Goal: Communication & Community: Answer question/provide support

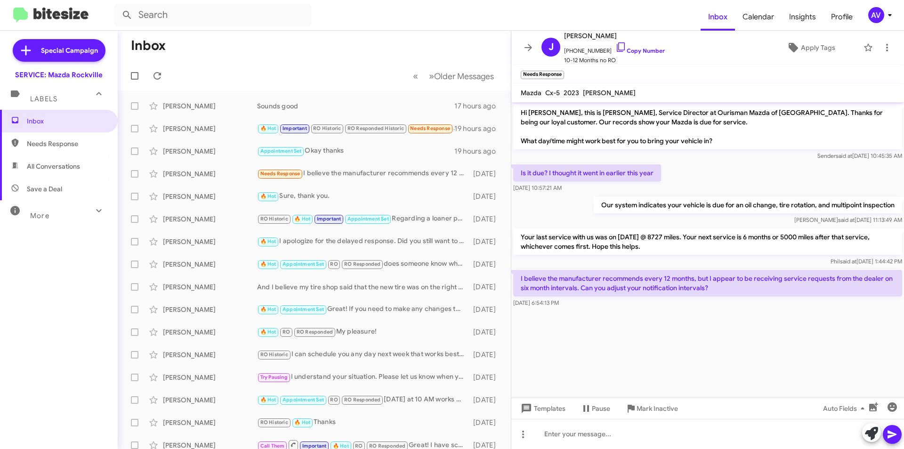
click at [868, 17] on span "AV" at bounding box center [882, 15] width 28 height 16
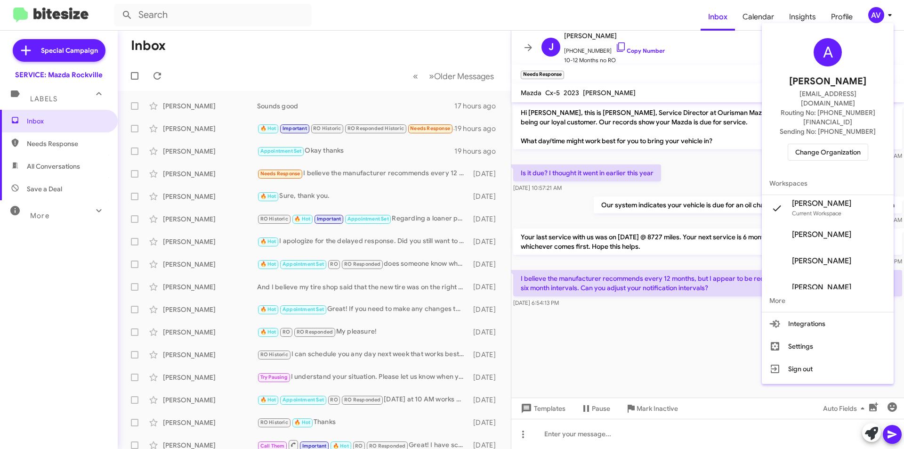
click at [821, 144] on span "Change Organization" at bounding box center [827, 152] width 65 height 16
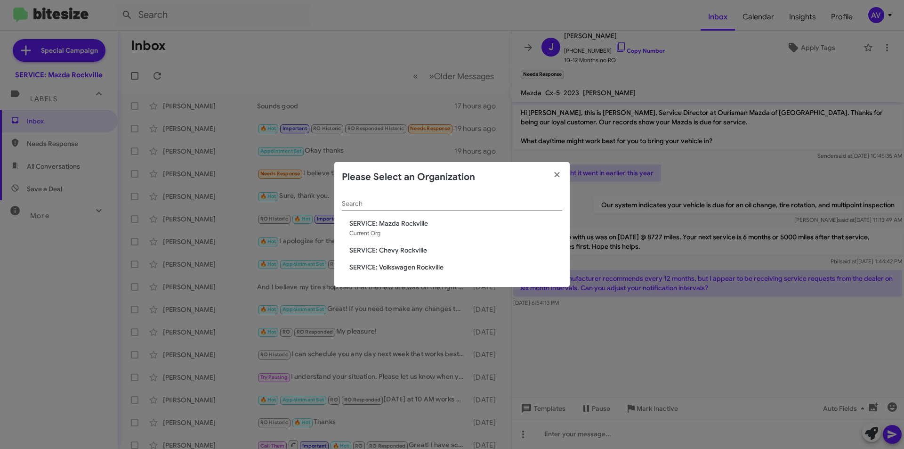
click at [436, 252] on span "SERVICE: Chevy Rockville" at bounding box center [455, 249] width 213 height 9
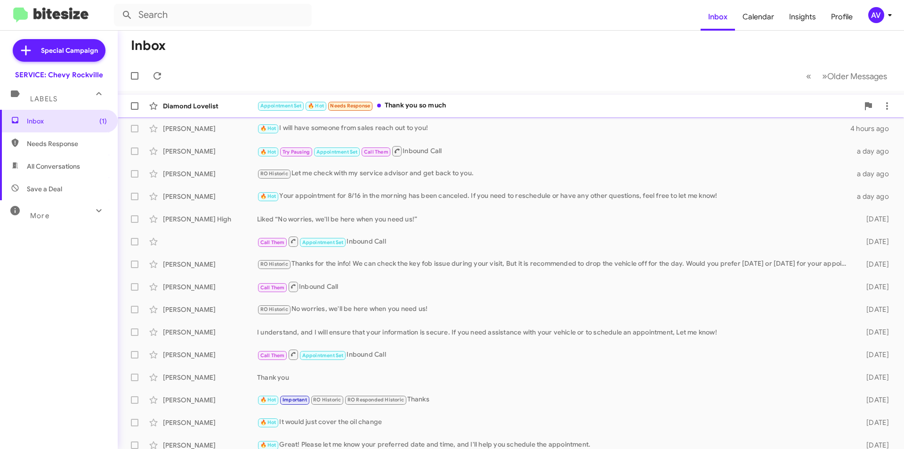
click at [406, 104] on div "Appointment Set 🔥 Hot Needs Response Thank you so much" at bounding box center [558, 105] width 602 height 11
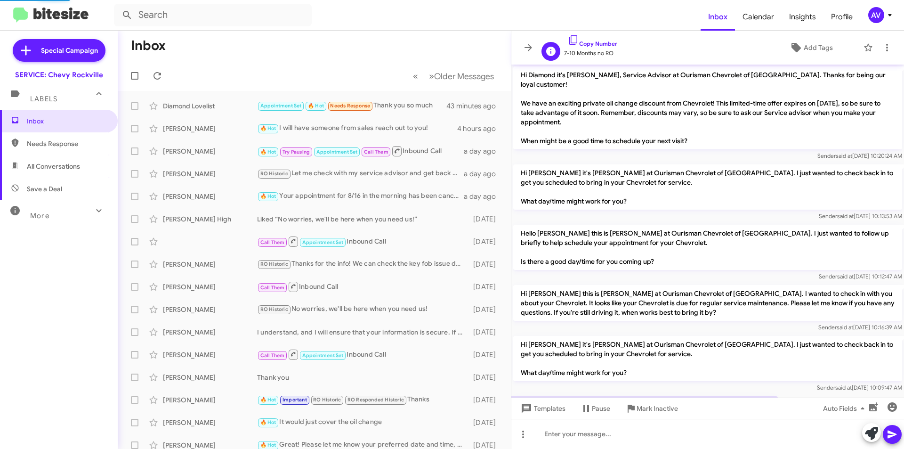
scroll to position [259, 0]
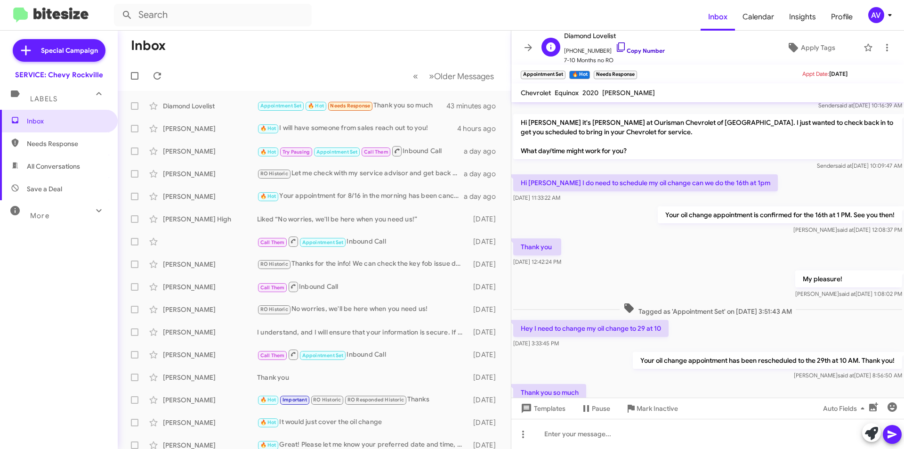
click at [617, 49] on icon at bounding box center [621, 46] width 8 height 9
click at [542, 438] on div at bounding box center [707, 433] width 393 height 30
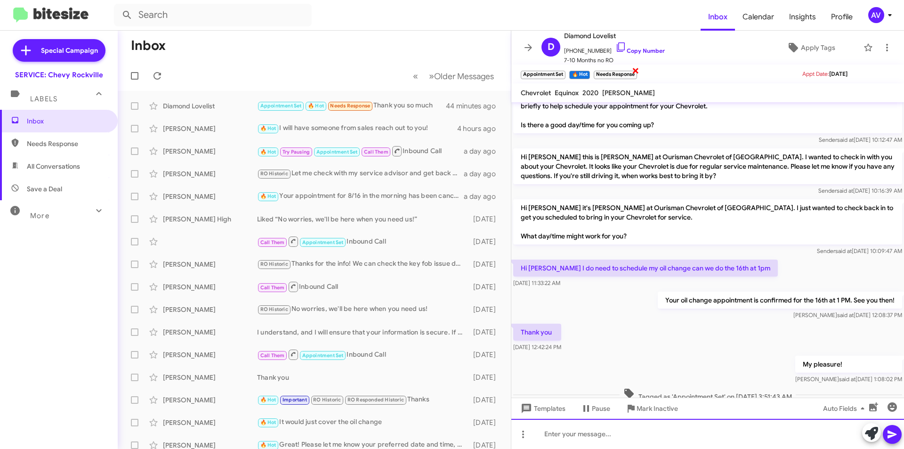
scroll to position [177, 0]
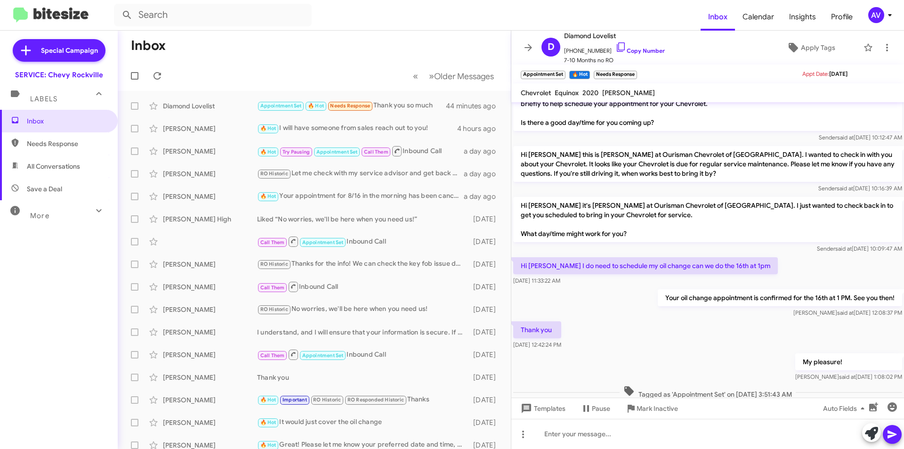
click at [884, 20] on icon at bounding box center [889, 14] width 11 height 11
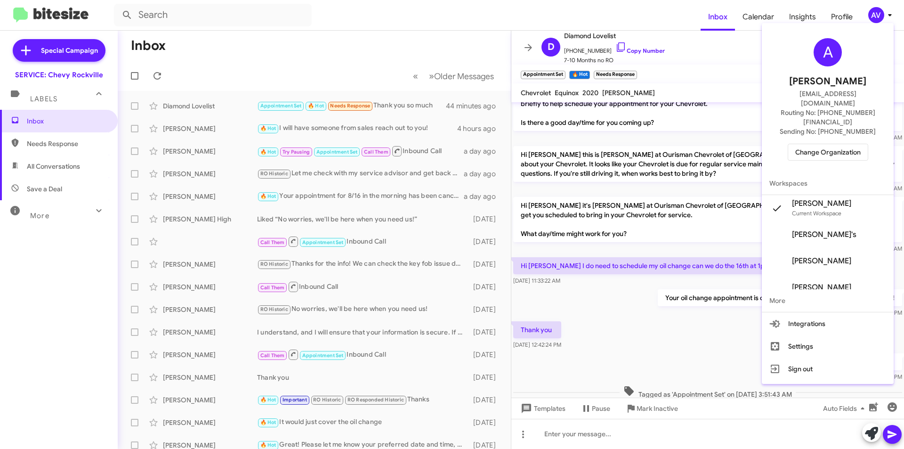
click at [830, 144] on span "Change Organization" at bounding box center [827, 152] width 65 height 16
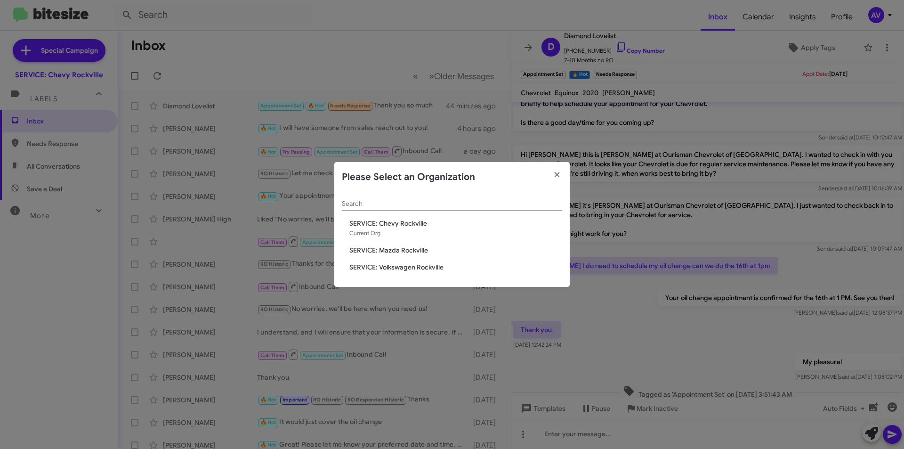
click at [412, 247] on span "SERVICE: Mazda Rockville" at bounding box center [455, 249] width 213 height 9
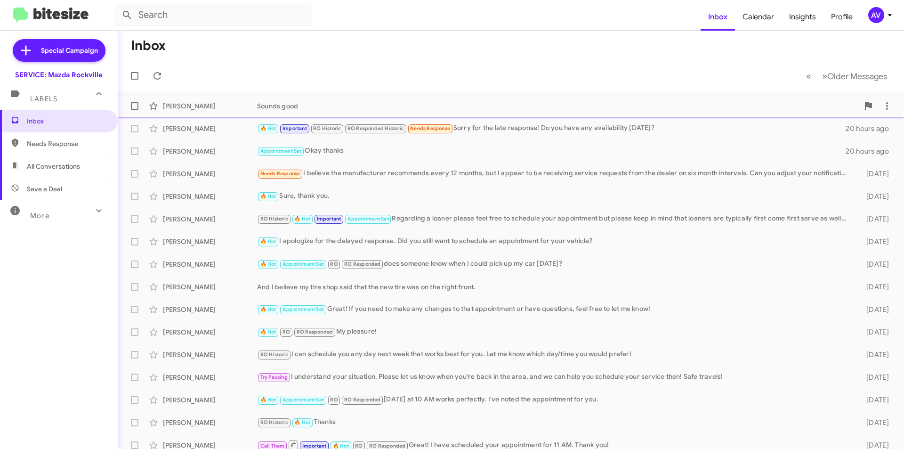
click at [353, 108] on div "Sounds good" at bounding box center [558, 105] width 602 height 9
